Goal: Task Accomplishment & Management: Use online tool/utility

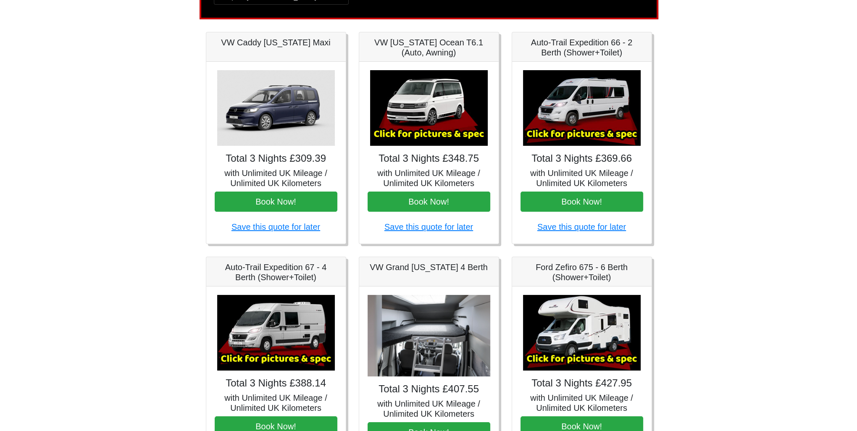
scroll to position [126, 0]
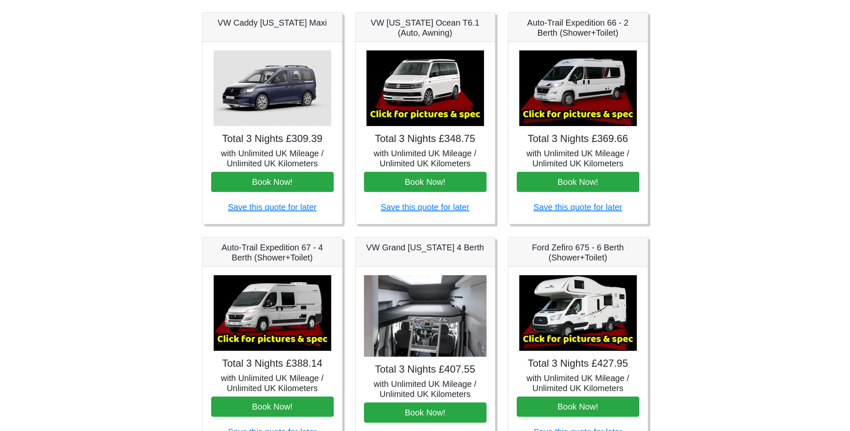
click at [582, 86] on img at bounding box center [578, 88] width 118 height 76
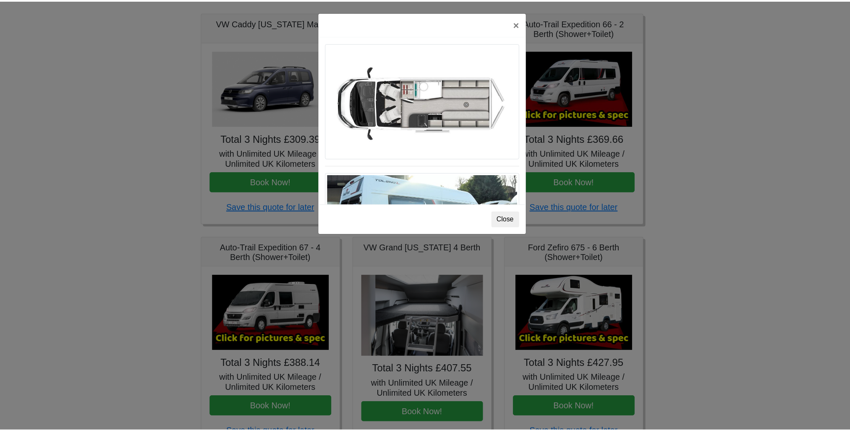
scroll to position [536, 0]
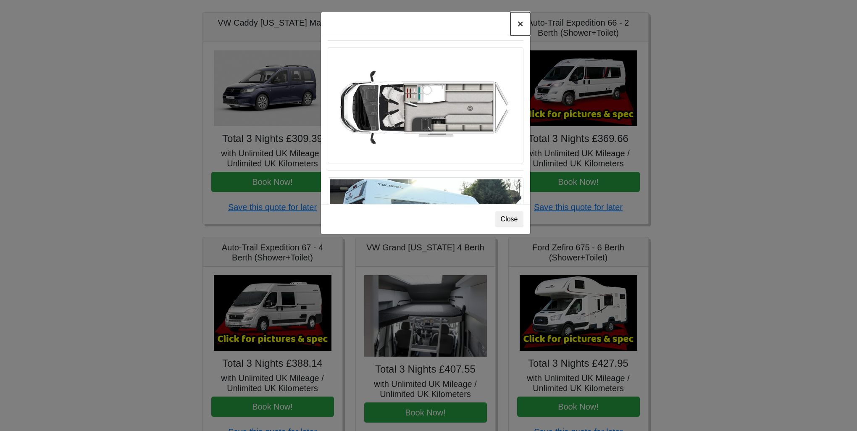
click at [519, 23] on button "×" at bounding box center [519, 24] width 19 height 24
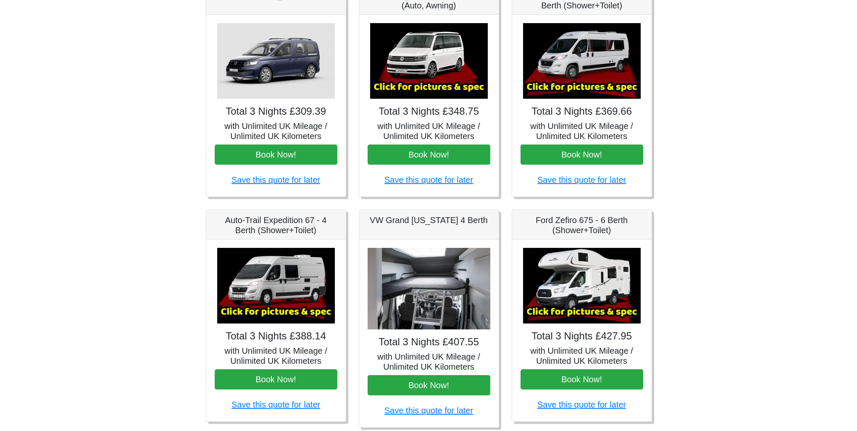
scroll to position [168, 0]
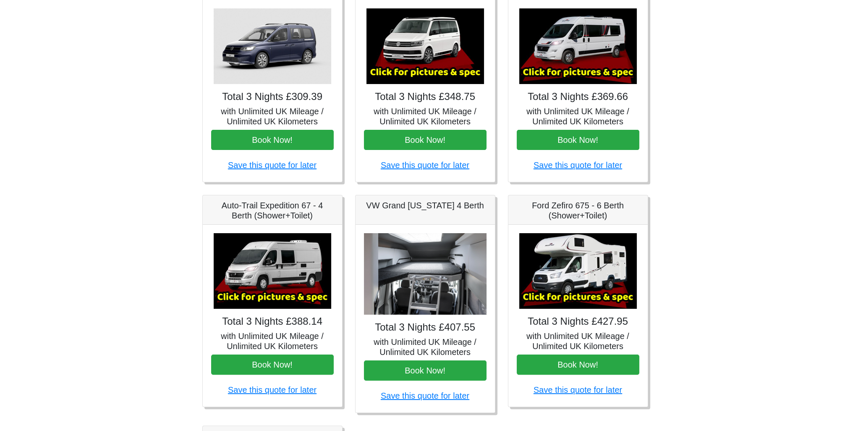
click at [252, 268] on img at bounding box center [273, 271] width 118 height 76
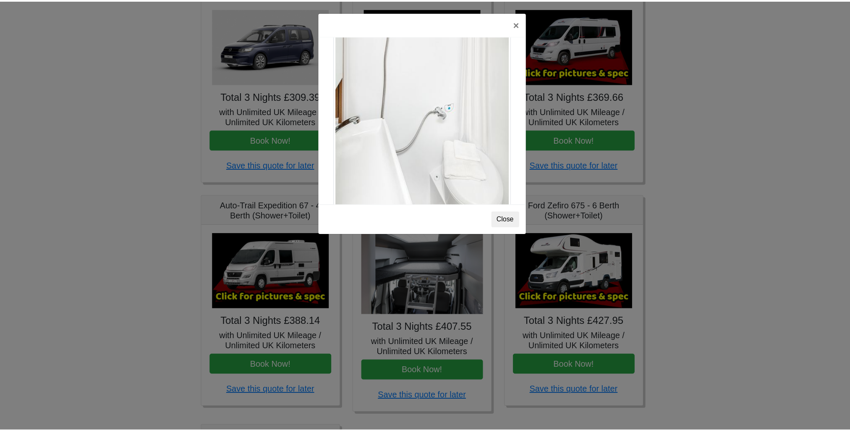
scroll to position [1135, 0]
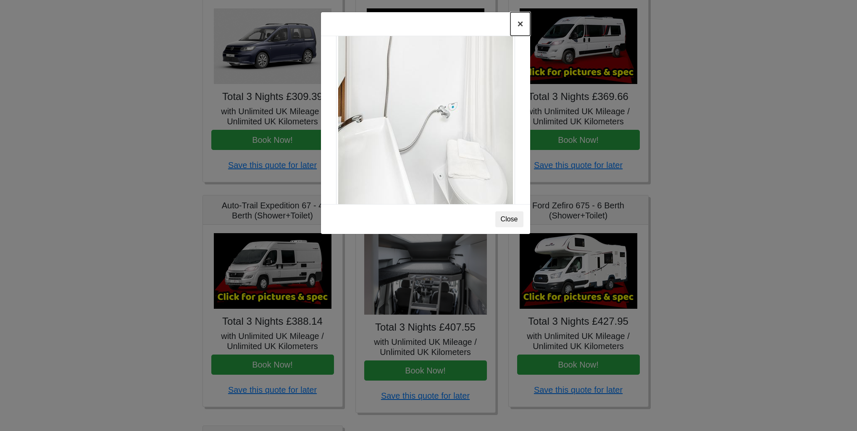
click at [524, 26] on button "×" at bounding box center [519, 24] width 19 height 24
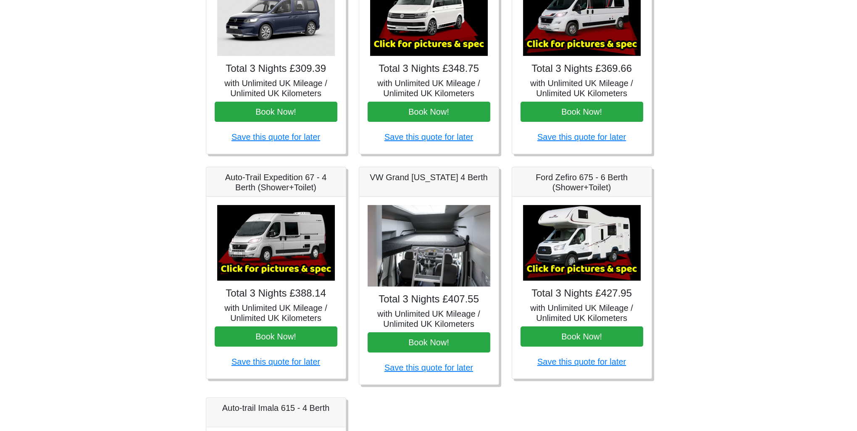
scroll to position [210, 0]
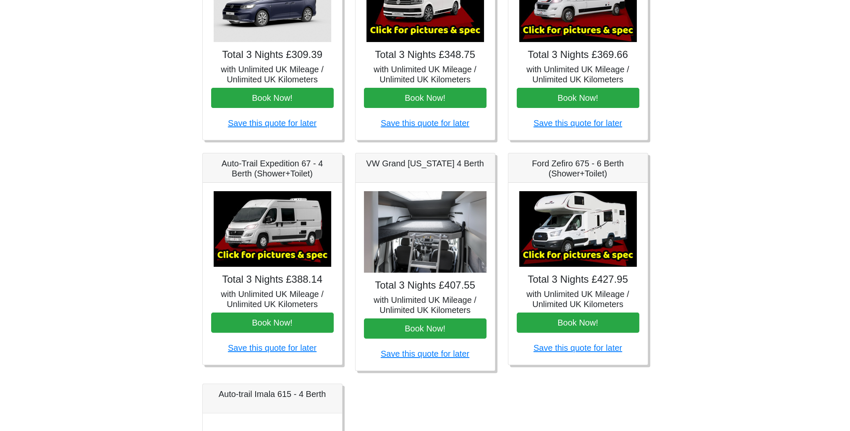
click at [442, 224] on img at bounding box center [425, 232] width 123 height 82
click at [436, 236] on img at bounding box center [425, 232] width 123 height 82
click at [433, 224] on img at bounding box center [425, 232] width 123 height 82
click at [591, 236] on img at bounding box center [578, 229] width 118 height 76
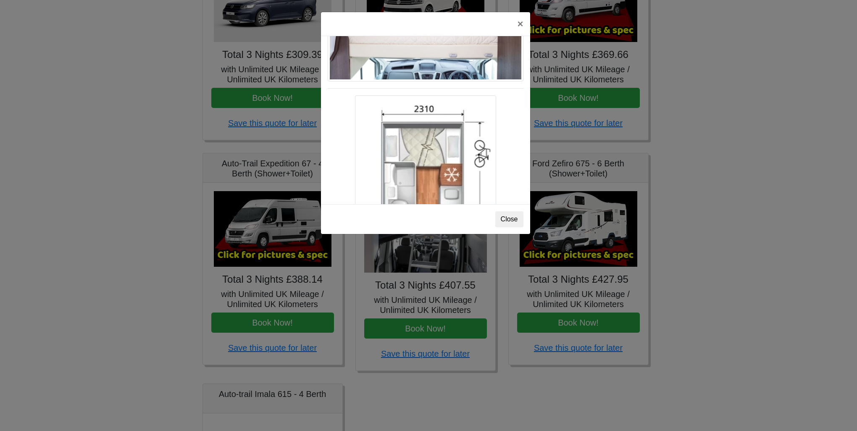
scroll to position [1386, 0]
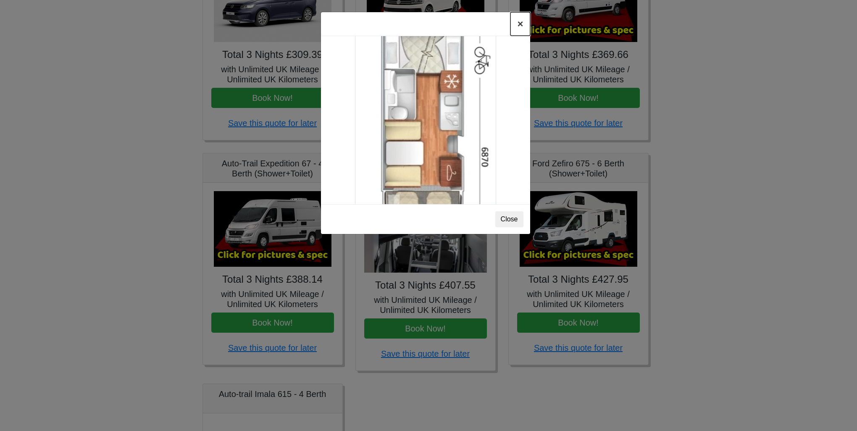
drag, startPoint x: 522, startPoint y: 24, endPoint x: 613, endPoint y: 139, distance: 146.8
click at [522, 24] on button "×" at bounding box center [519, 24] width 19 height 24
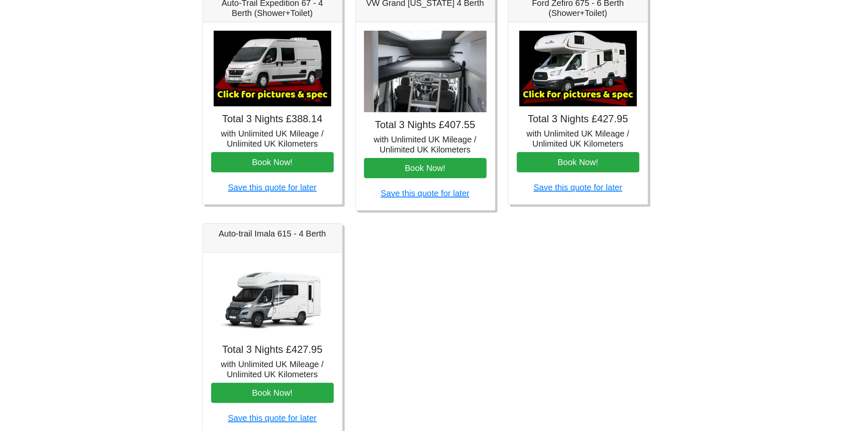
scroll to position [406, 0]
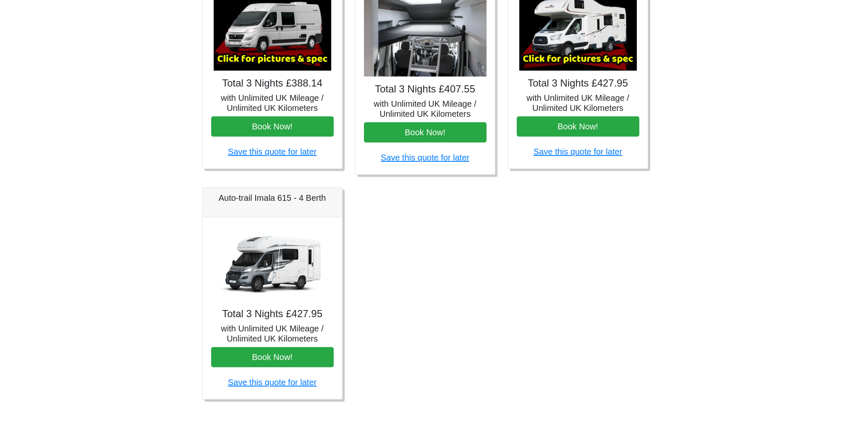
click at [284, 250] on img at bounding box center [273, 263] width 118 height 76
click at [272, 272] on img at bounding box center [273, 263] width 118 height 76
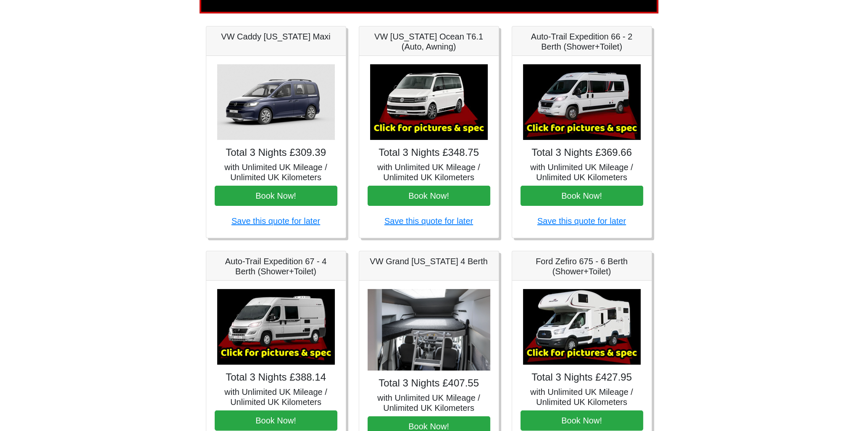
scroll to position [0, 0]
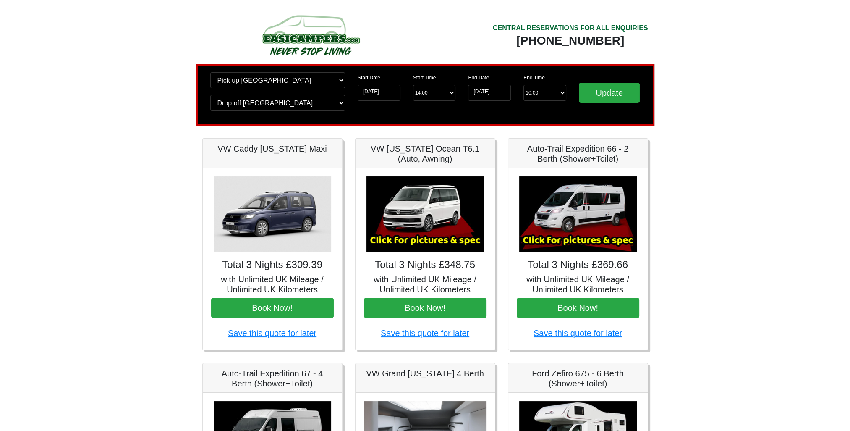
click at [262, 210] on img at bounding box center [273, 214] width 118 height 76
click at [402, 204] on img at bounding box center [426, 214] width 118 height 76
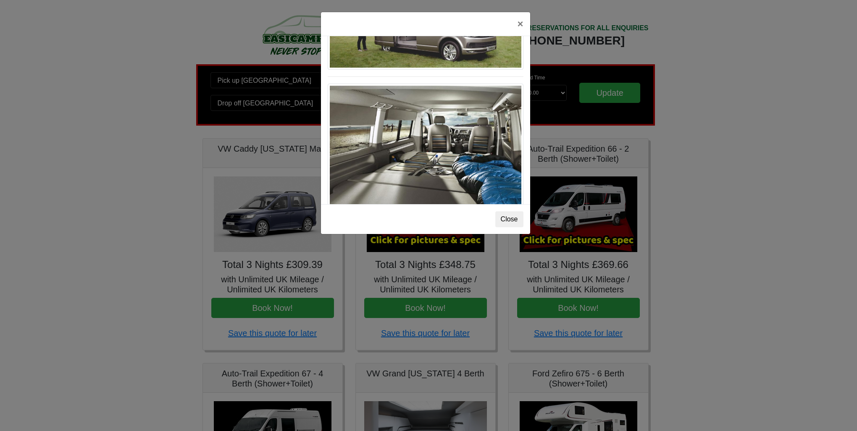
scroll to position [915, 0]
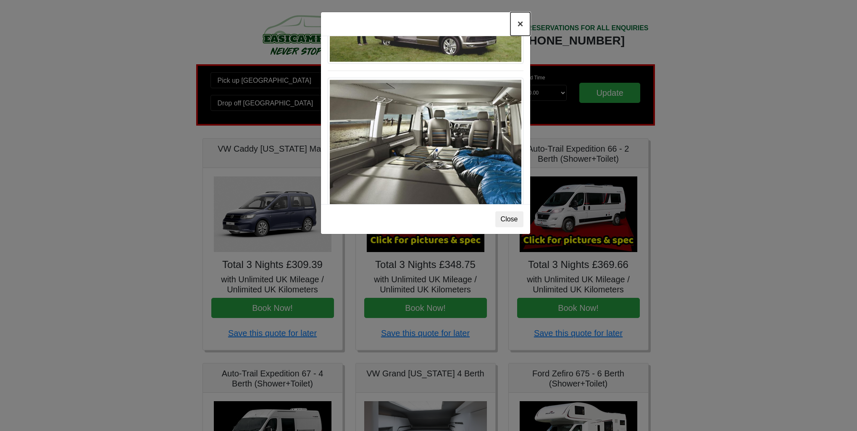
click at [516, 24] on button "×" at bounding box center [519, 24] width 19 height 24
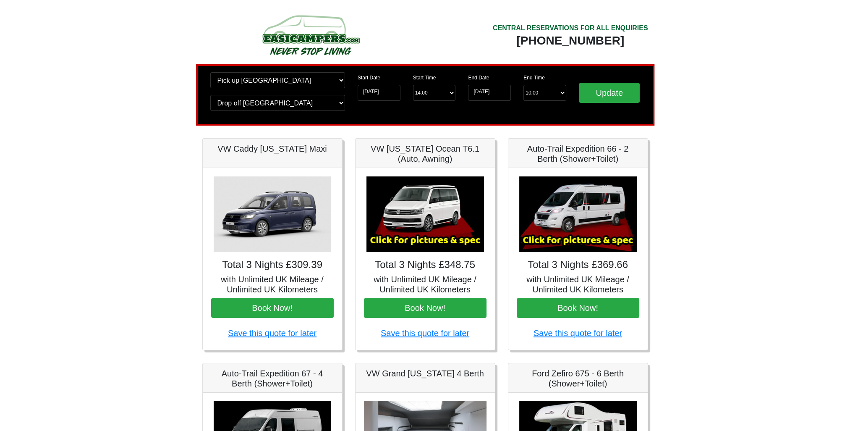
click at [589, 210] on img at bounding box center [578, 214] width 118 height 76
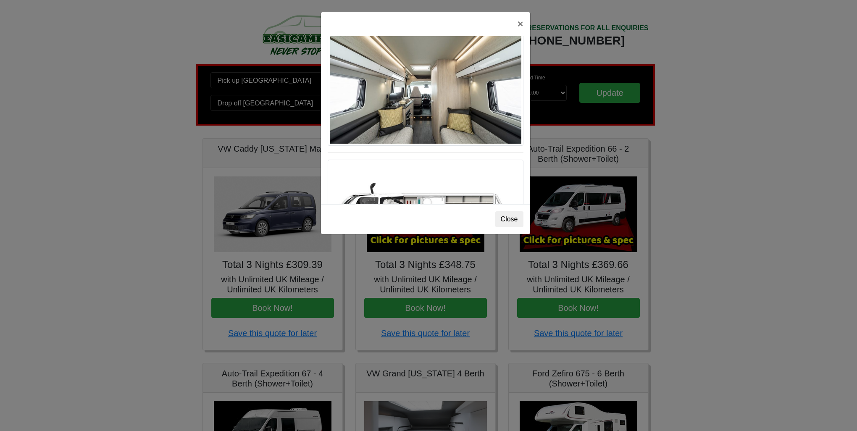
scroll to position [536, 0]
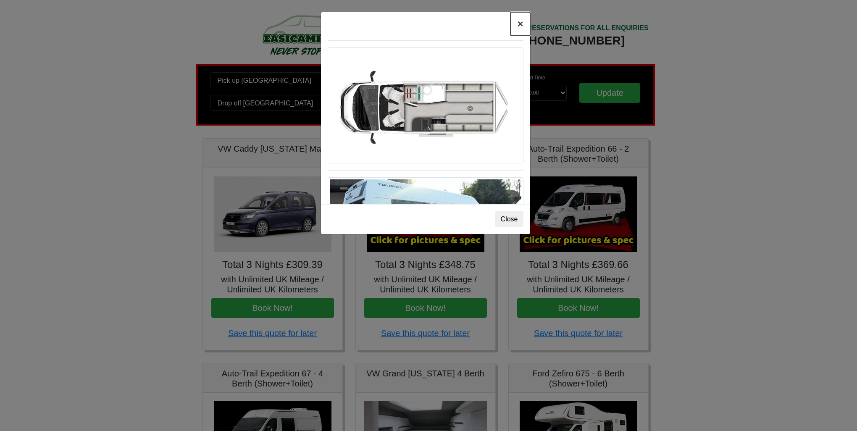
click at [518, 26] on button "×" at bounding box center [519, 24] width 19 height 24
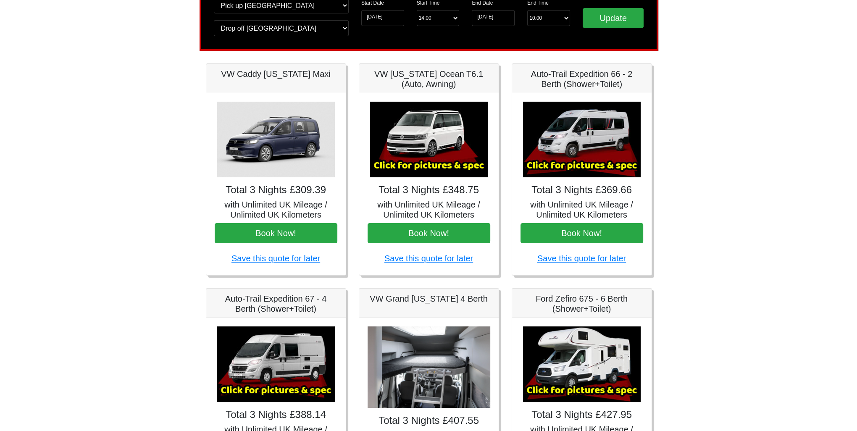
scroll to position [168, 0]
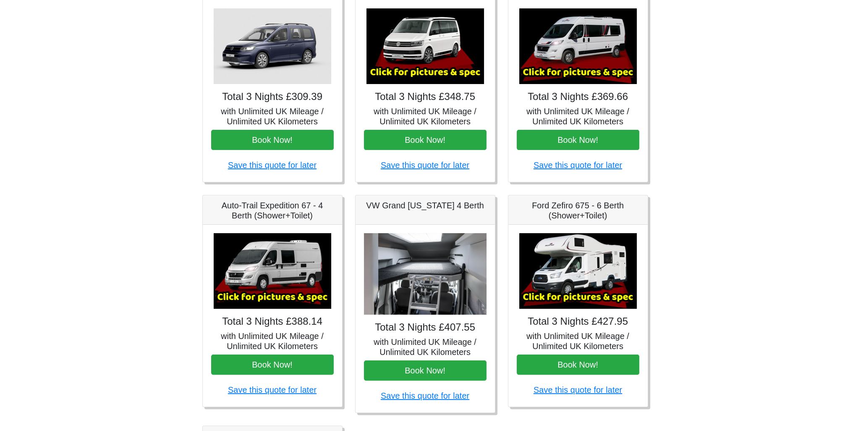
click at [286, 265] on img at bounding box center [273, 271] width 118 height 76
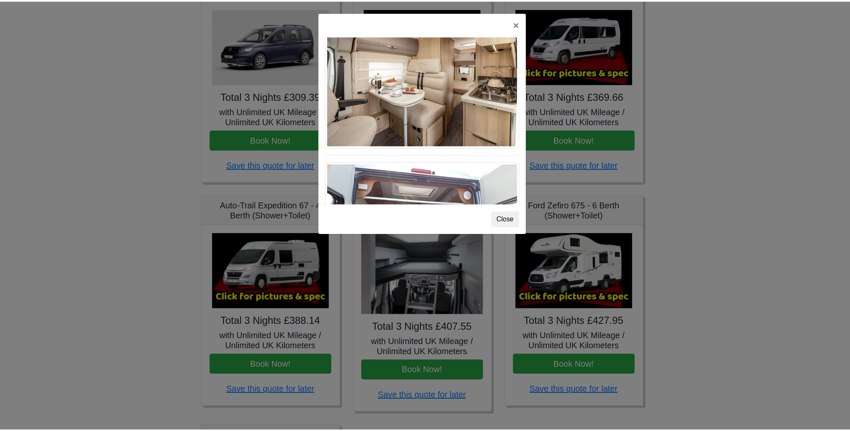
scroll to position [506, 0]
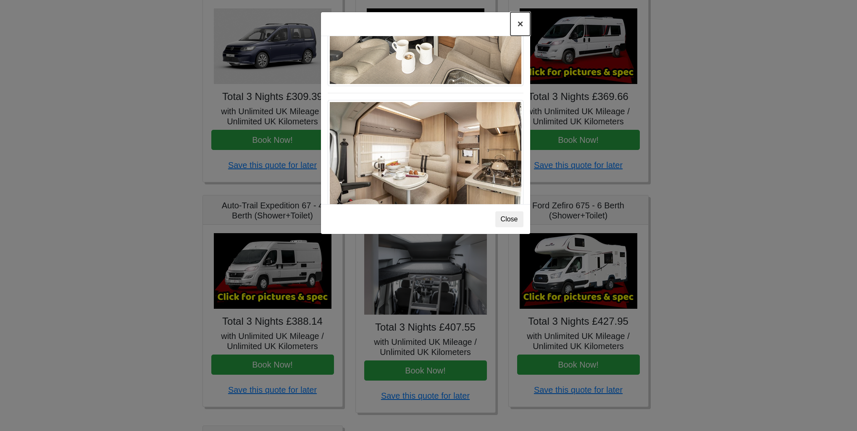
click at [520, 27] on button "×" at bounding box center [519, 24] width 19 height 24
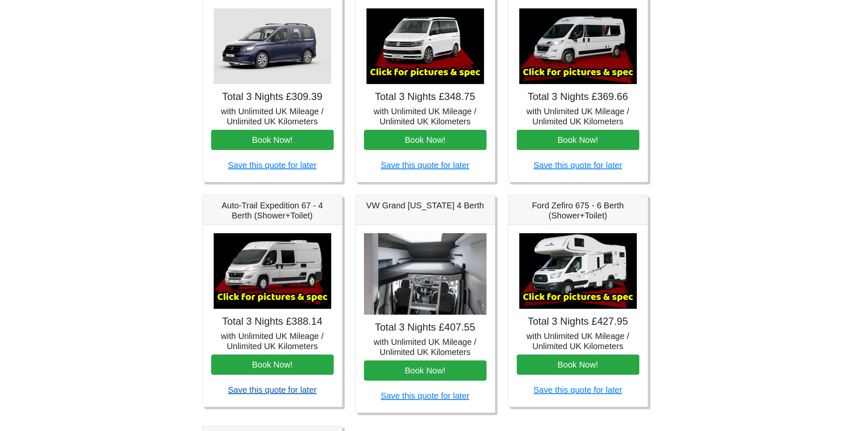
click at [279, 387] on link "Save this quote for later" at bounding box center [272, 389] width 89 height 9
